Goal: Information Seeking & Learning: Learn about a topic

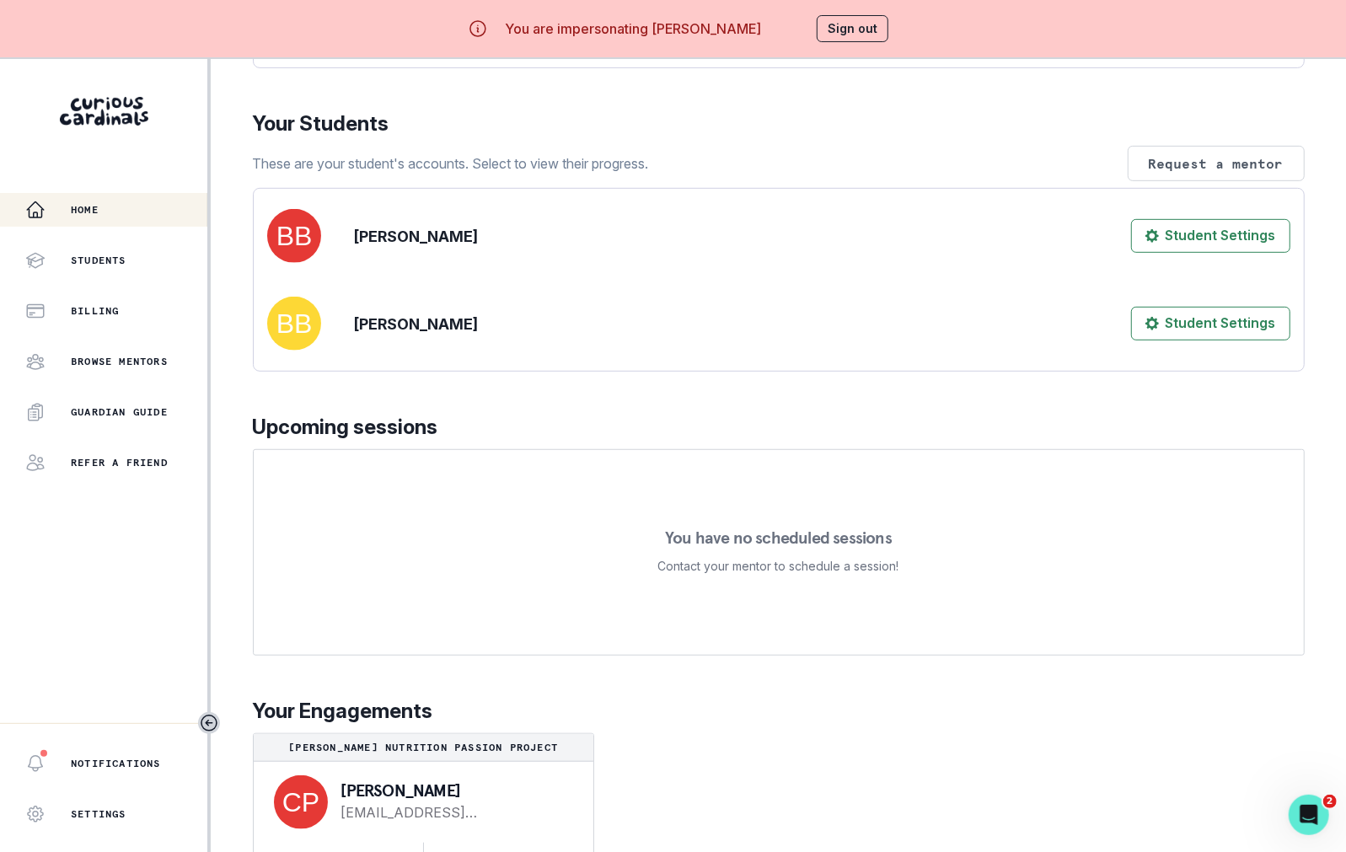
scroll to position [59, 0]
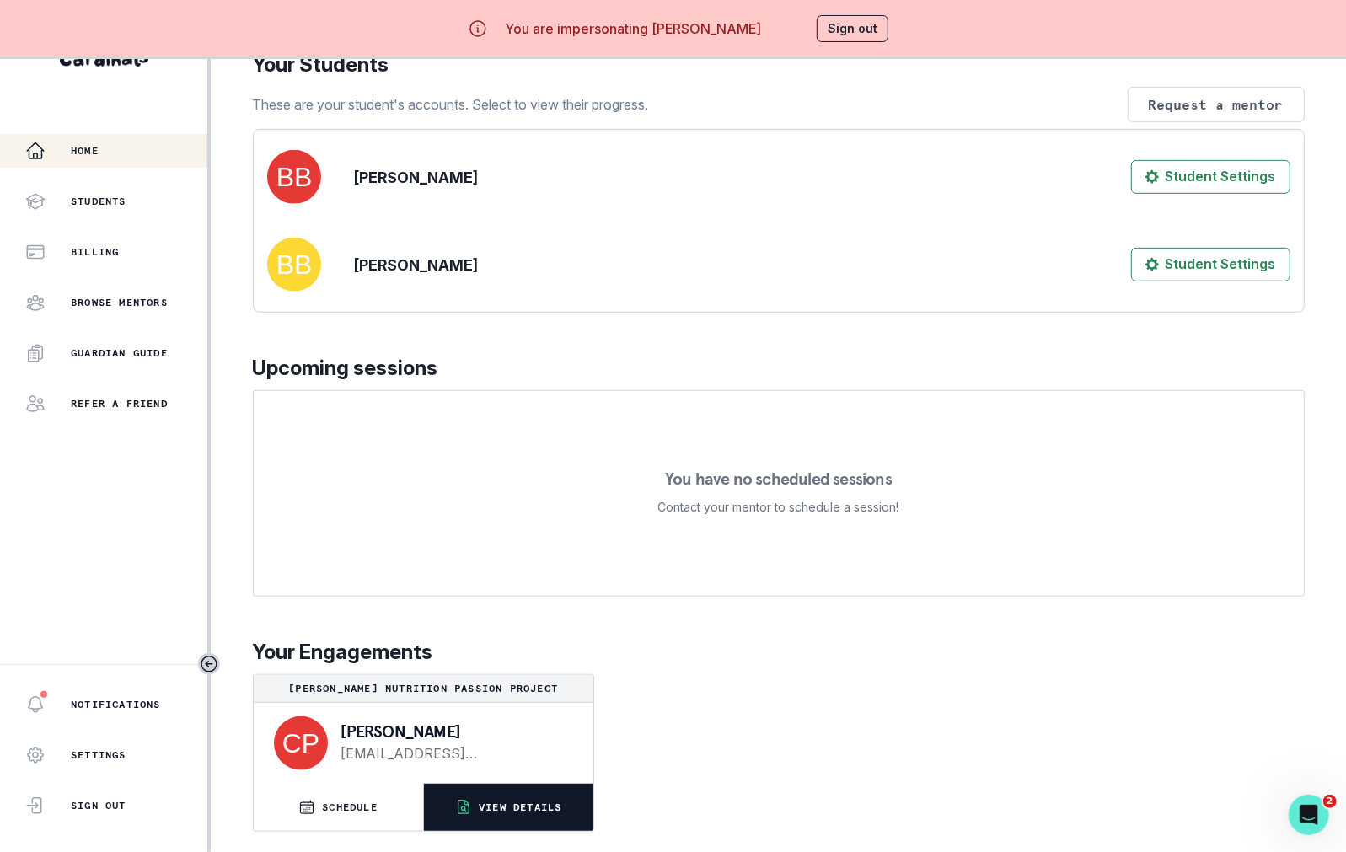
click at [479, 807] on p "VIEW DETAILS" at bounding box center [520, 807] width 83 height 13
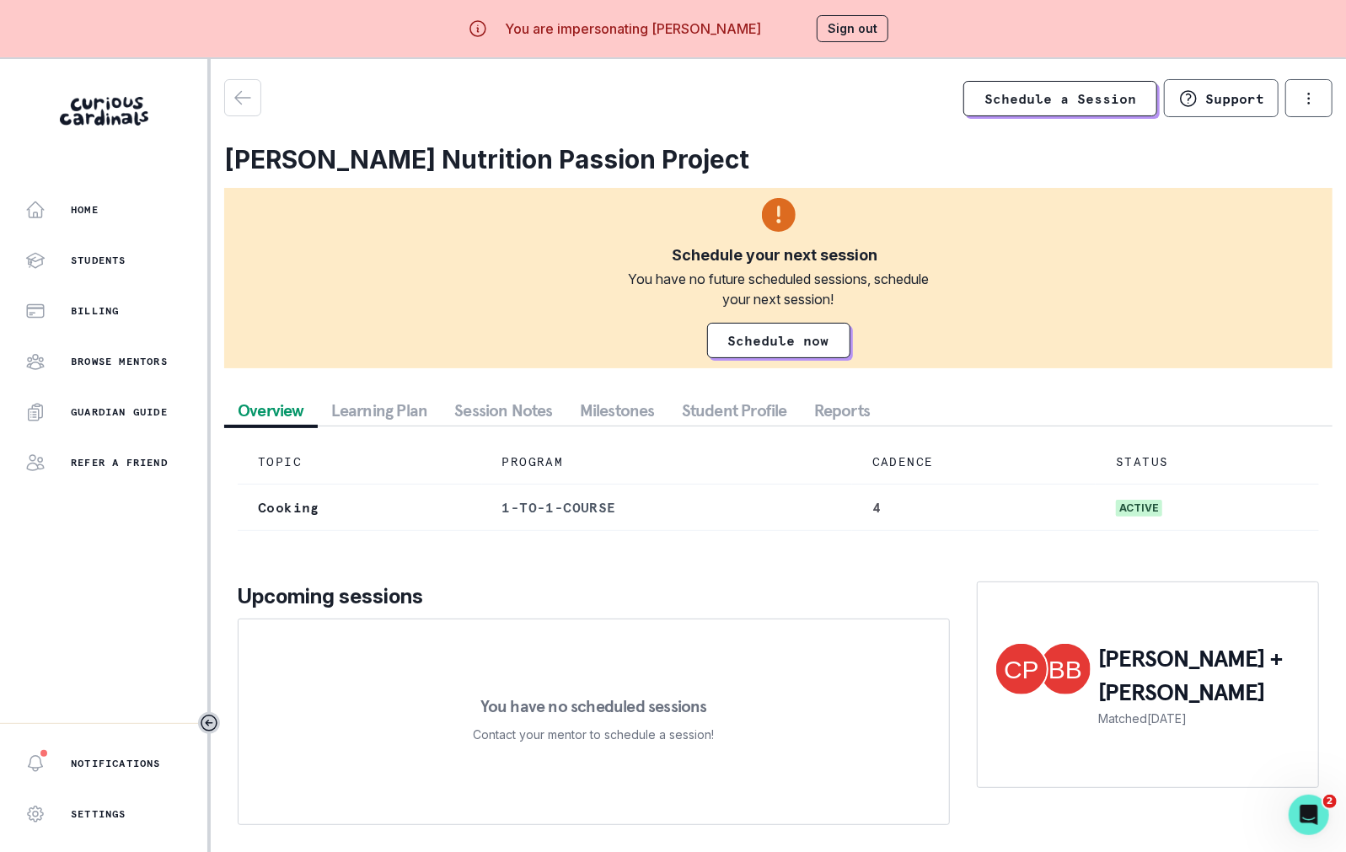
click at [736, 407] on button "Student Profile" at bounding box center [734, 410] width 132 height 30
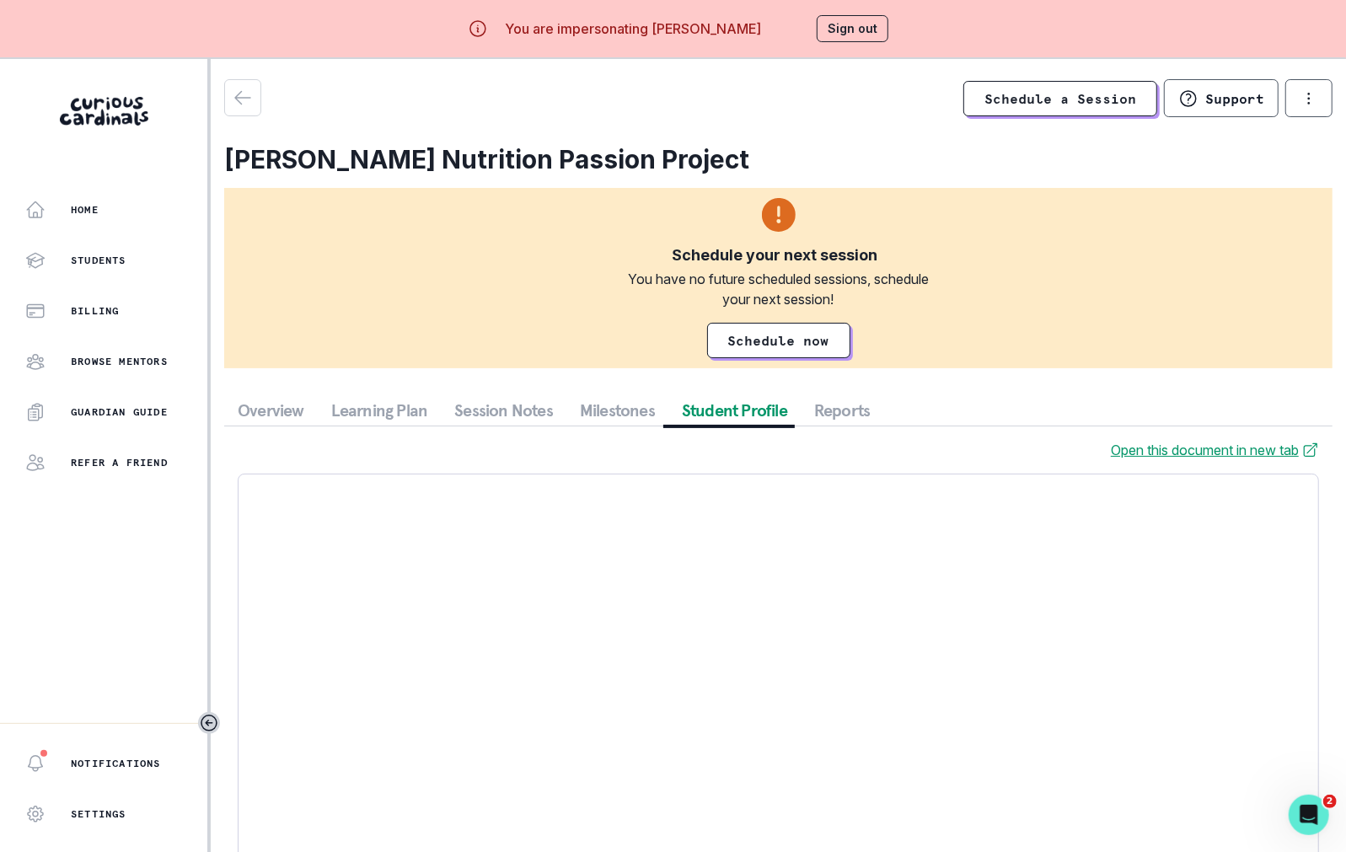
scroll to position [72, 0]
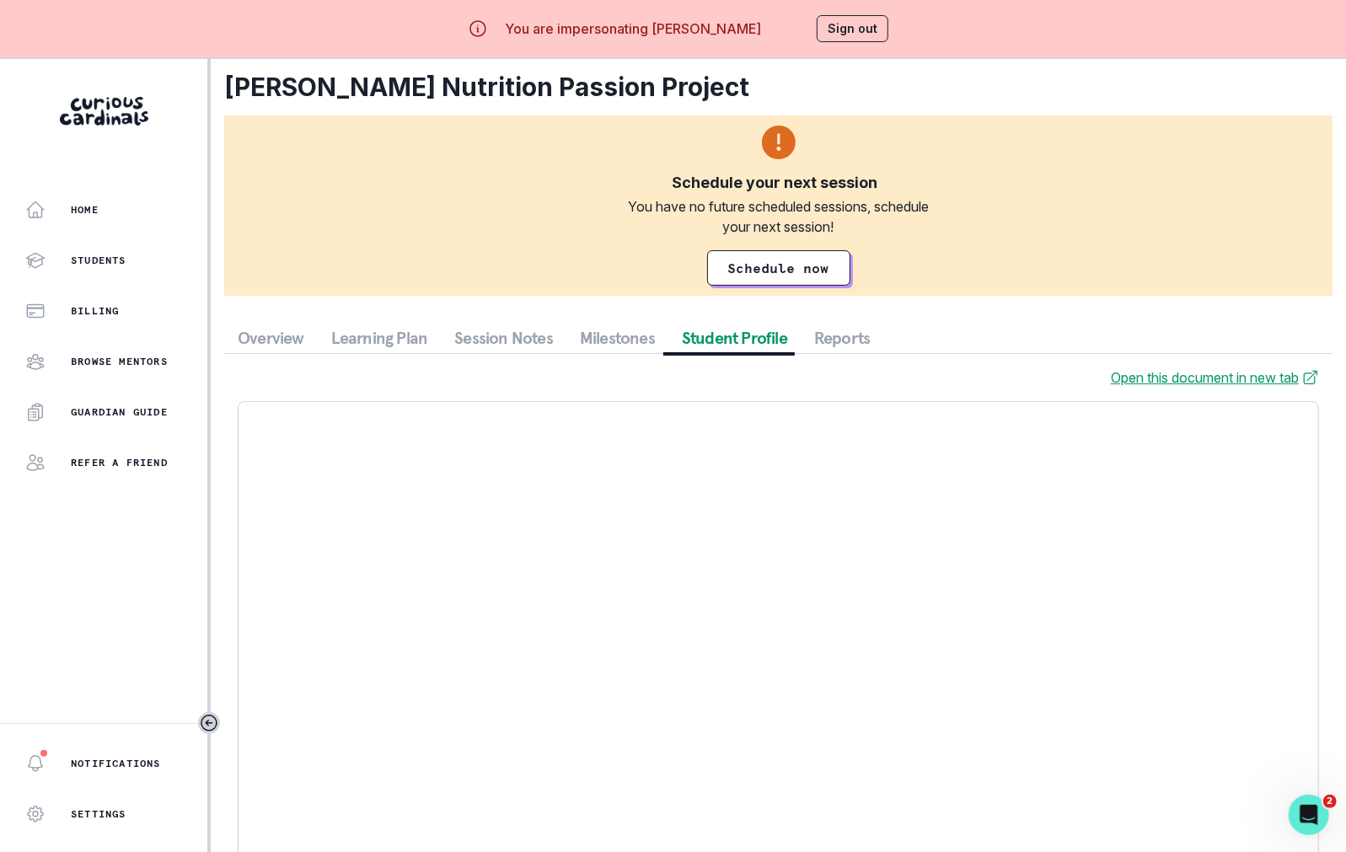
click at [538, 340] on button "Session Notes" at bounding box center [504, 338] width 126 height 30
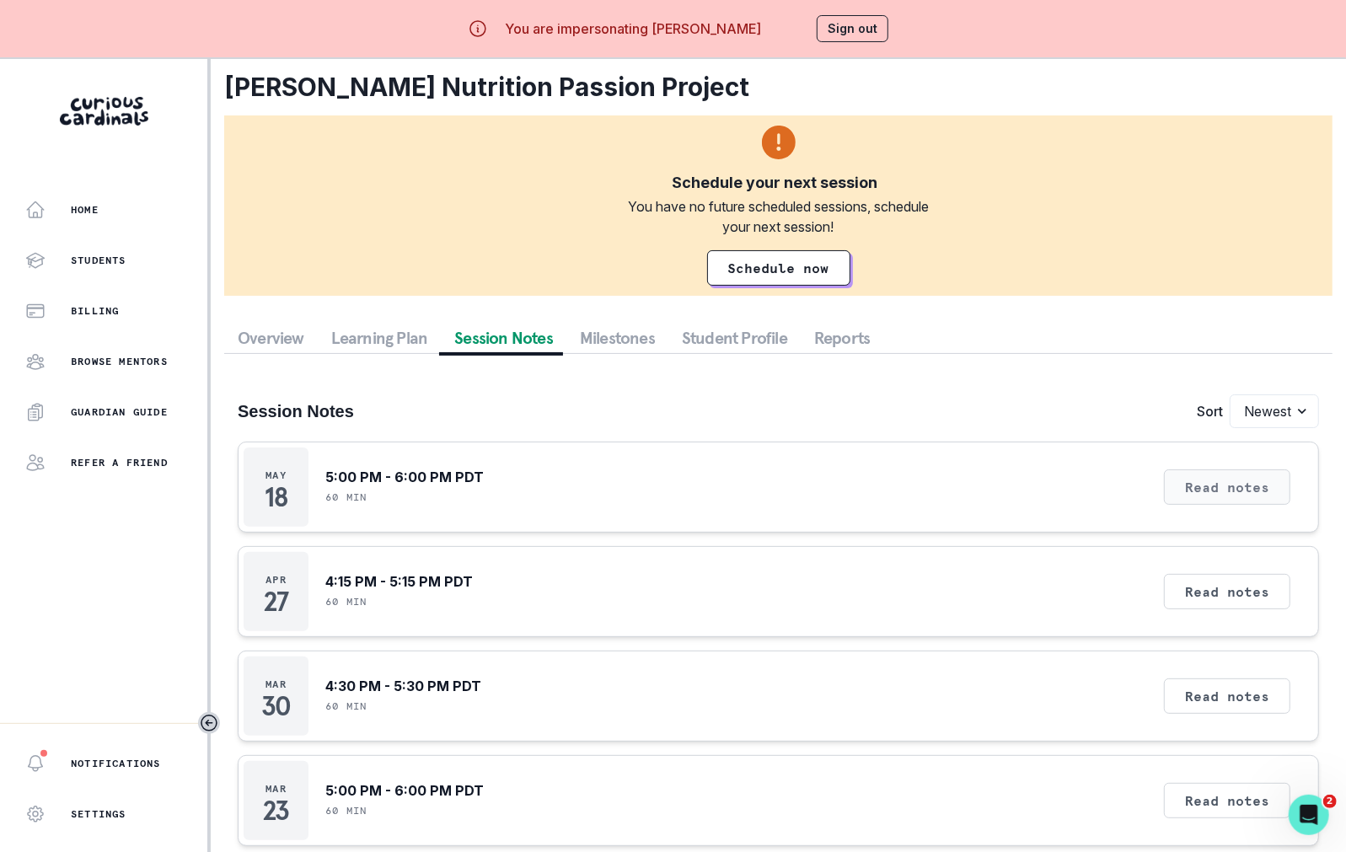
click at [1195, 480] on button "Read notes" at bounding box center [1227, 486] width 126 height 35
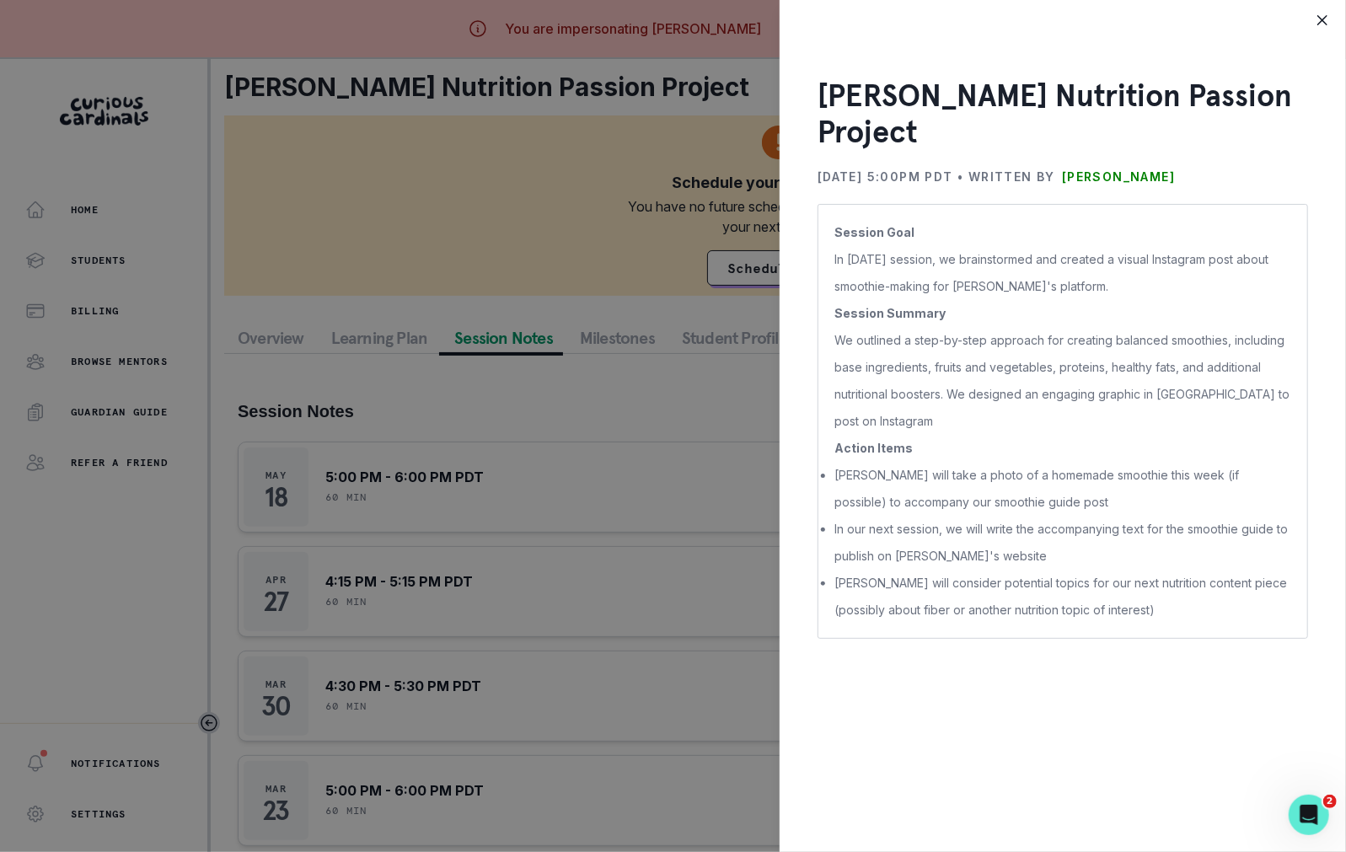
click at [686, 169] on div "[PERSON_NAME] Nutrition Passion Project [DATE] 5:00PM PDT • Written by [PERSON_…" at bounding box center [673, 426] width 1346 height 852
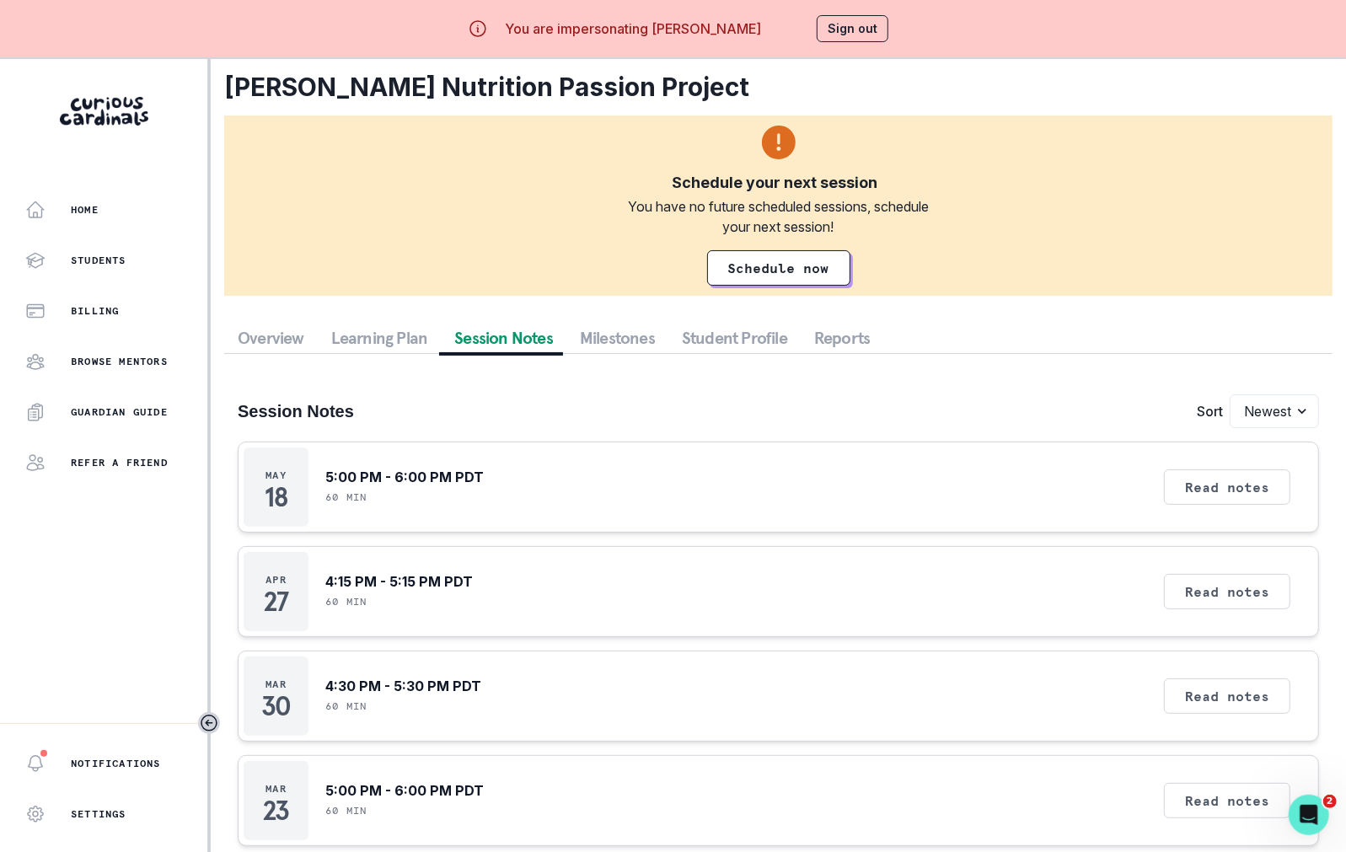
click at [862, 31] on button "Sign out" at bounding box center [853, 28] width 72 height 27
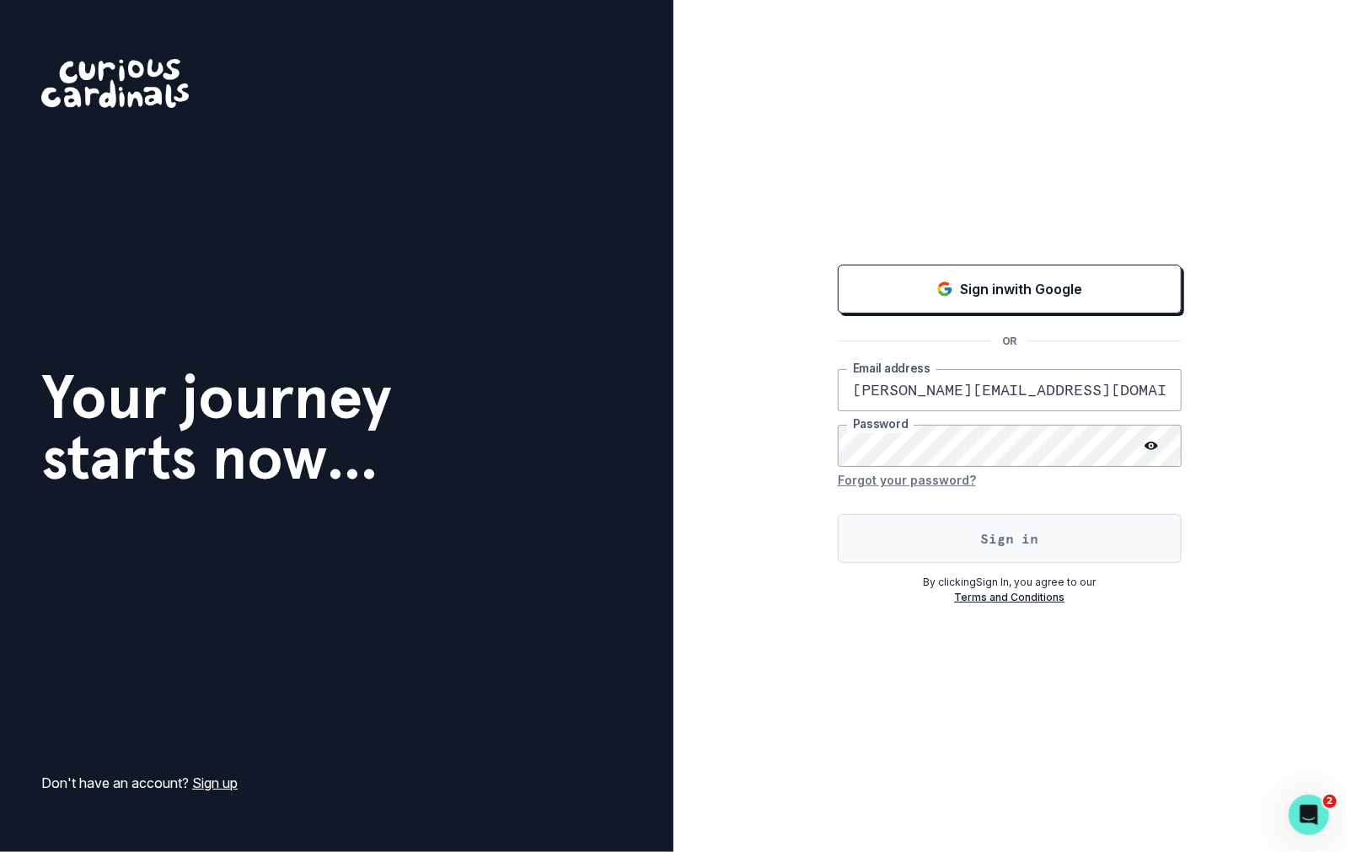
click at [970, 554] on button "Sign in" at bounding box center [1010, 538] width 344 height 49
